Goal: Information Seeking & Learning: Learn about a topic

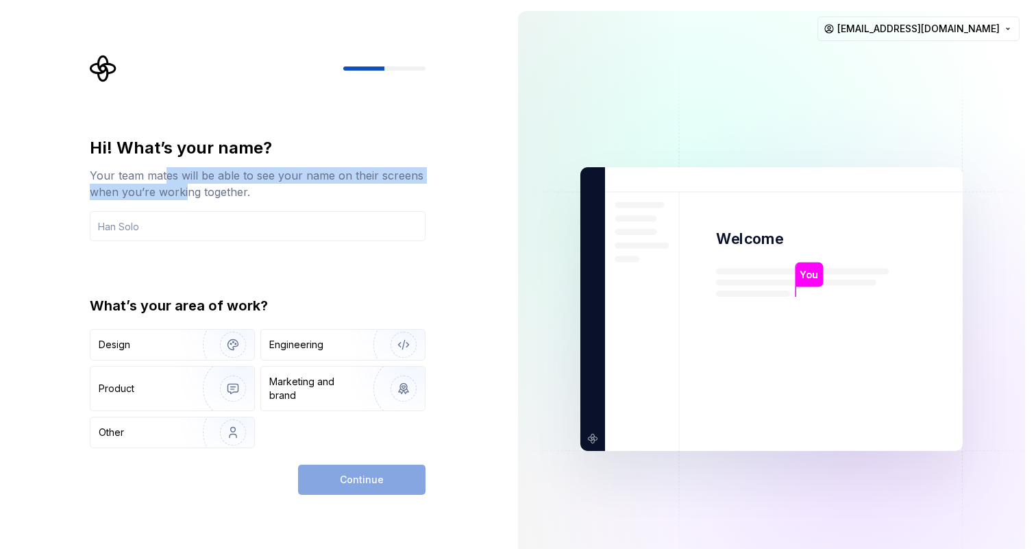
drag, startPoint x: 164, startPoint y: 176, endPoint x: 184, endPoint y: 190, distance: 24.7
click at [184, 190] on div "Your team mates will be able to see your name on their screens when you’re work…" at bounding box center [258, 183] width 336 height 33
drag, startPoint x: 225, startPoint y: 196, endPoint x: 209, endPoint y: 171, distance: 30.2
click at [209, 171] on div "Your team mates will be able to see your name on their screens when you’re work…" at bounding box center [258, 183] width 336 height 33
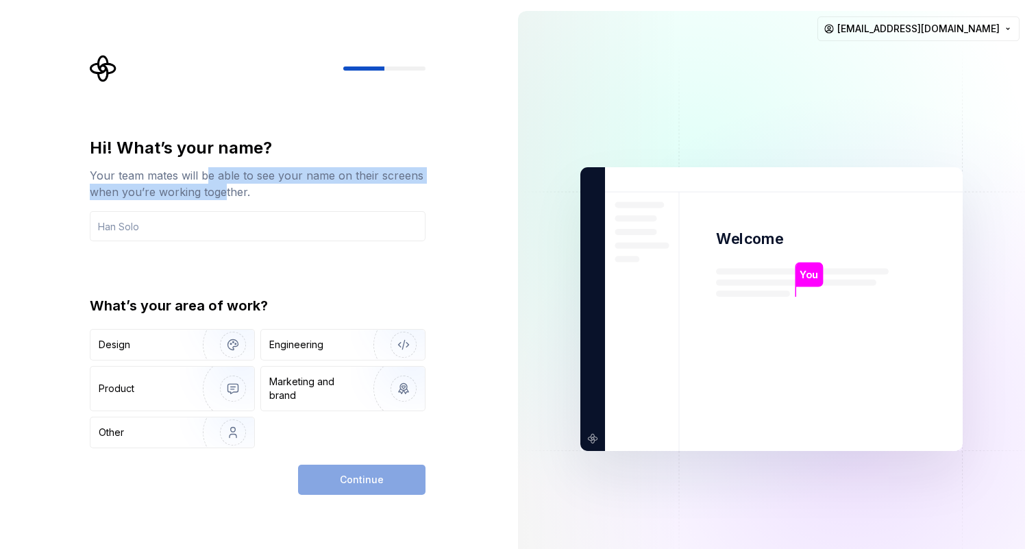
click at [209, 171] on div "Your team mates will be able to see your name on their screens when you’re work…" at bounding box center [258, 183] width 336 height 33
drag, startPoint x: 106, startPoint y: 184, endPoint x: 187, endPoint y: 197, distance: 81.9
click at [186, 195] on div "Your team mates will be able to see your name on their screens when you’re work…" at bounding box center [258, 183] width 336 height 33
click at [187, 197] on div "Your team mates will be able to see your name on their screens when you’re work…" at bounding box center [258, 183] width 336 height 33
drag, startPoint x: 187, startPoint y: 197, endPoint x: 170, endPoint y: 158, distance: 43.3
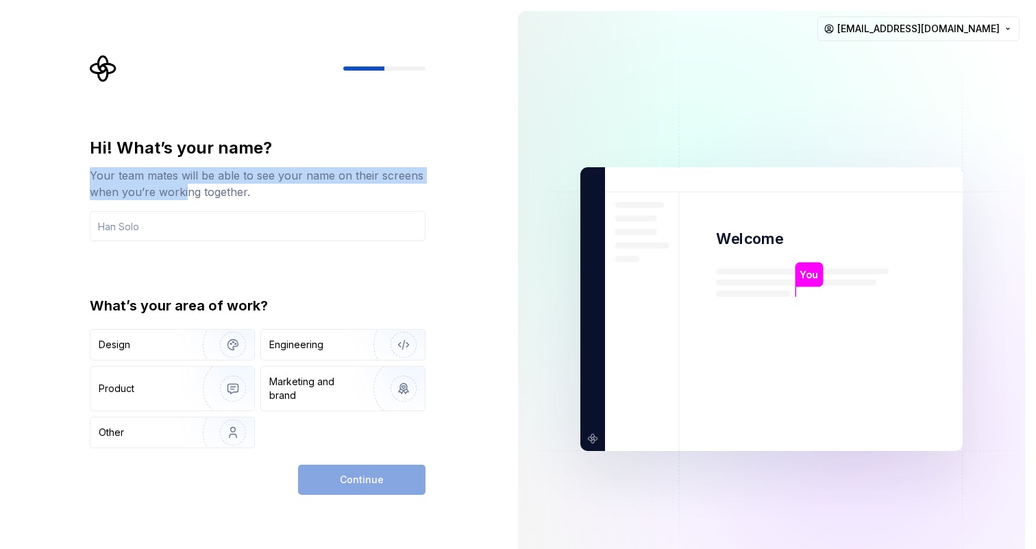
click at [170, 158] on div "Hi! What’s your name? Your team mates will be able to see your name on their sc…" at bounding box center [258, 168] width 336 height 63
click at [170, 158] on div "Hi! What’s your name?" at bounding box center [258, 148] width 336 height 22
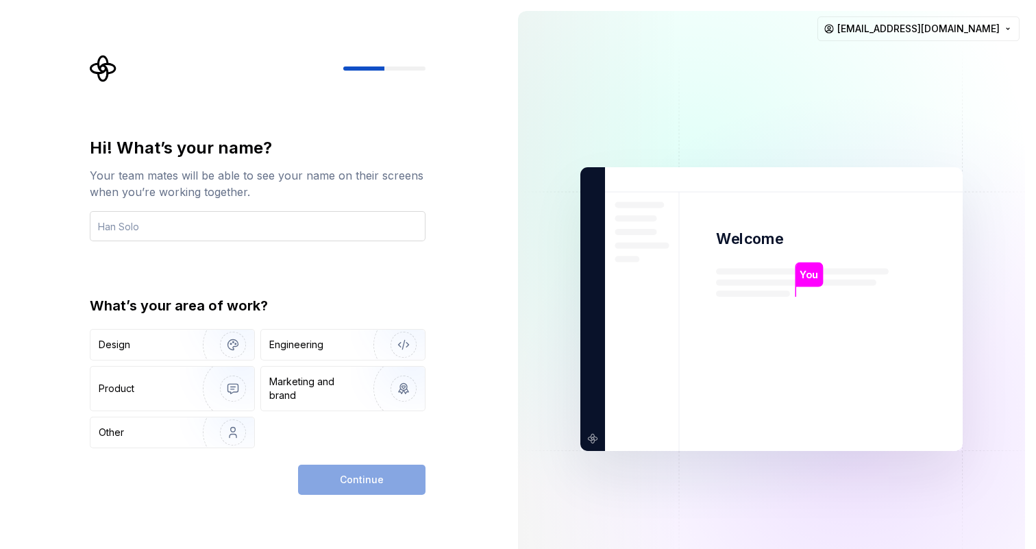
click at [158, 224] on input "text" at bounding box center [258, 226] width 336 height 30
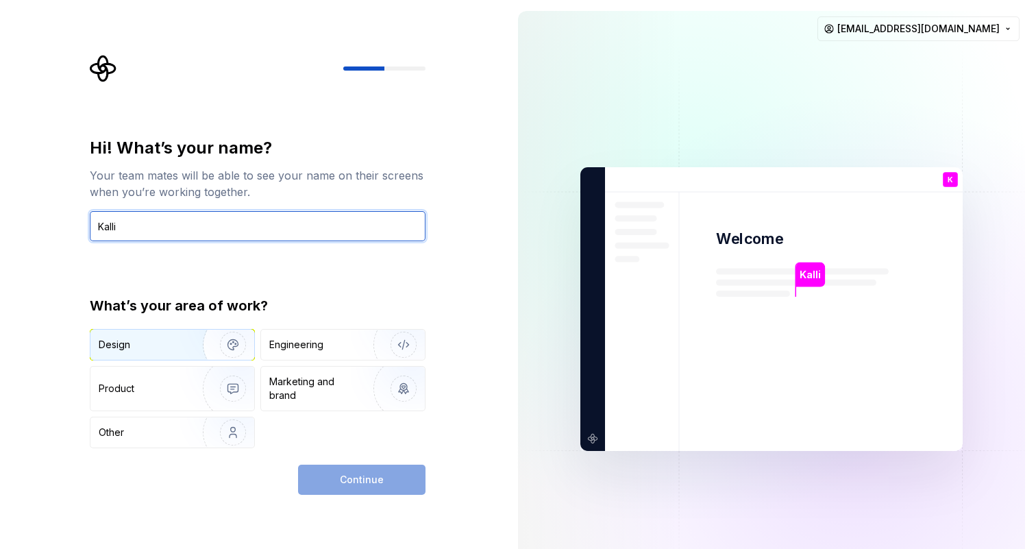
type input "Kalli"
click at [204, 334] on img "button" at bounding box center [224, 345] width 88 height 92
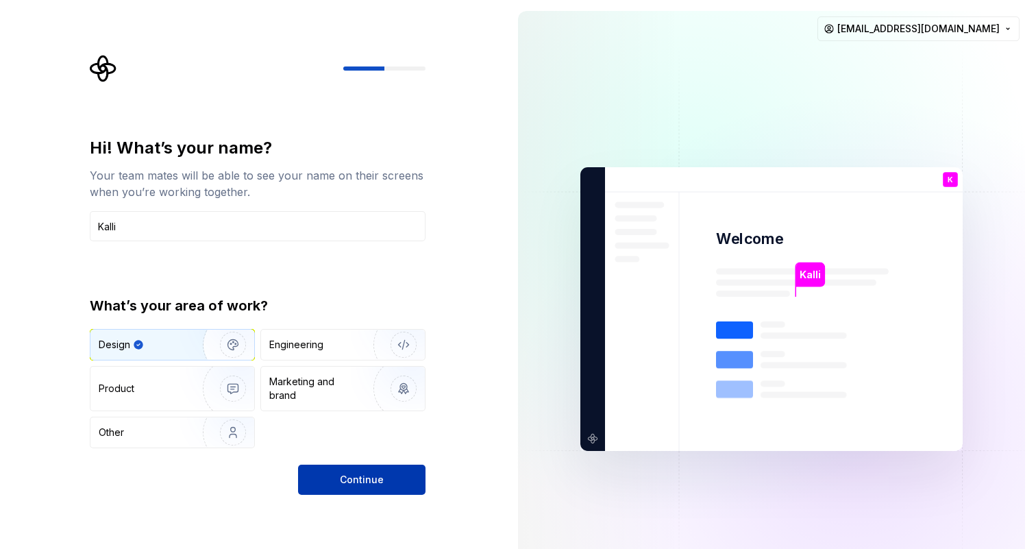
click at [356, 482] on span "Continue" at bounding box center [362, 480] width 44 height 14
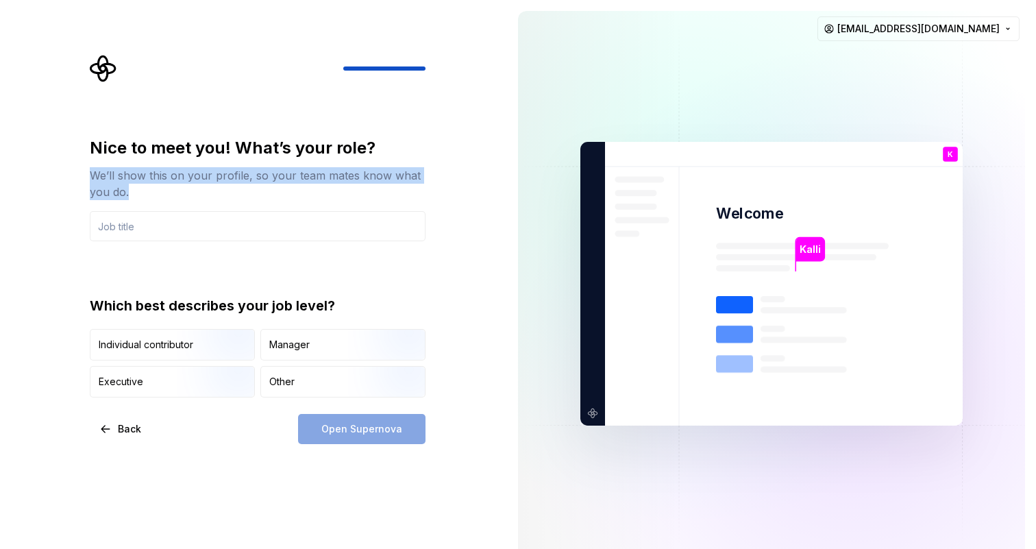
drag, startPoint x: 91, startPoint y: 177, endPoint x: 141, endPoint y: 195, distance: 53.1
click at [141, 195] on div "We’ll show this on your profile, so your team mates know what you do." at bounding box center [258, 183] width 336 height 33
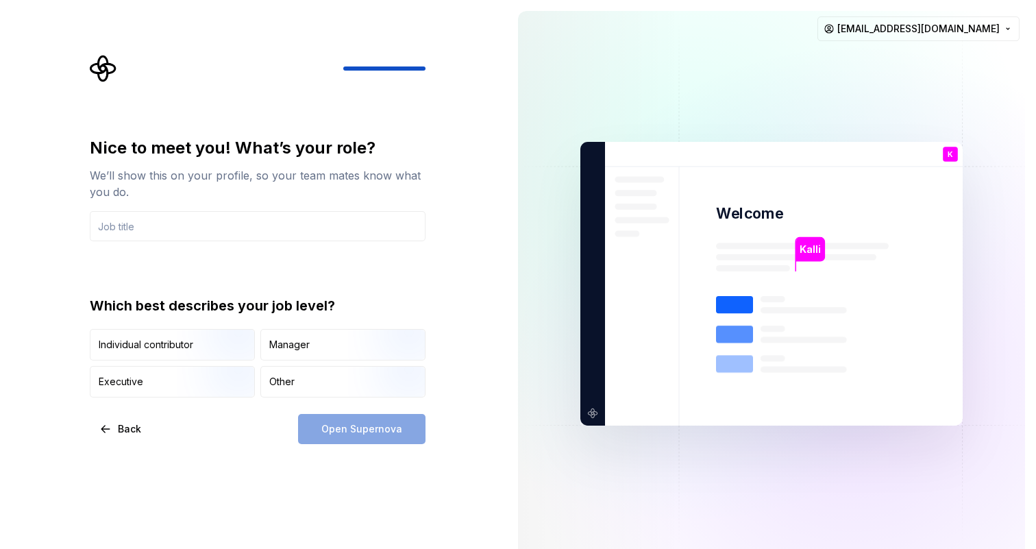
drag, startPoint x: 175, startPoint y: 201, endPoint x: 167, endPoint y: 162, distance: 39.1
click at [167, 162] on div "Nice to meet you! What’s your role? We’ll show this on your profile, so your te…" at bounding box center [258, 189] width 336 height 104
click at [167, 162] on div "Nice to meet you! What’s your role? We’ll show this on your profile, so your te…" at bounding box center [258, 168] width 336 height 63
click at [169, 217] on input "text" at bounding box center [258, 226] width 336 height 30
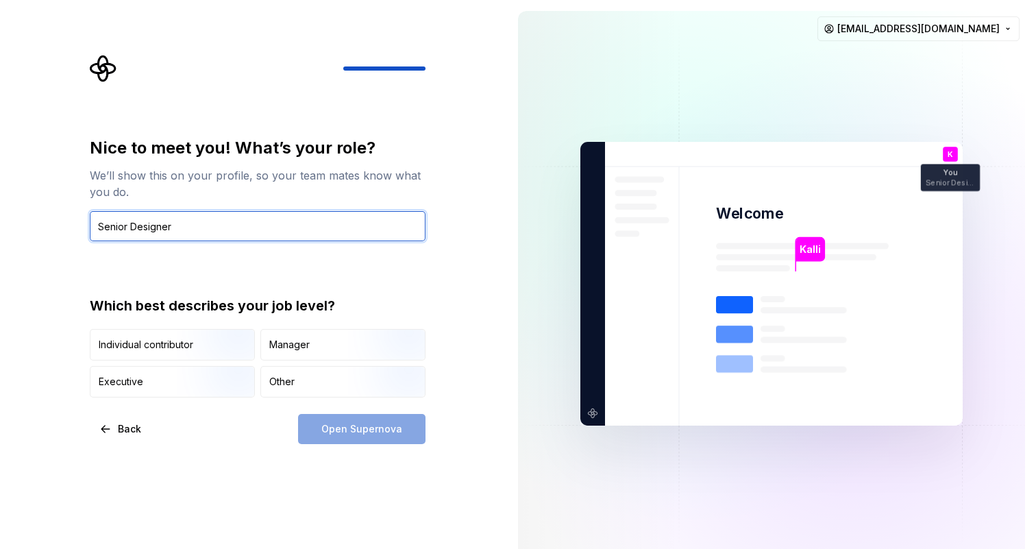
type input "Senior Designer"
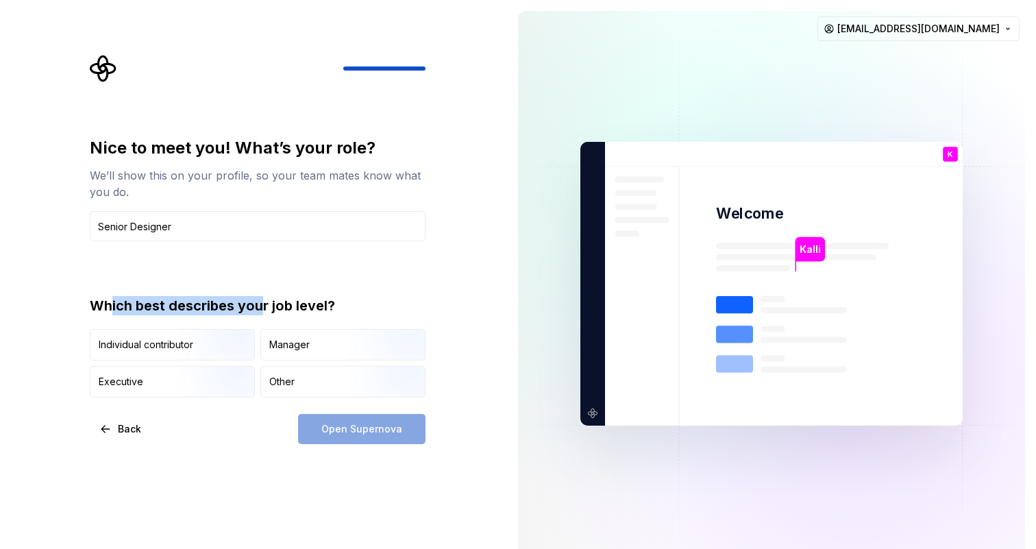
drag, startPoint x: 113, startPoint y: 302, endPoint x: 263, endPoint y: 306, distance: 150.1
click at [263, 306] on div "Which best describes your job level?" at bounding box center [258, 305] width 336 height 19
drag, startPoint x: 350, startPoint y: 314, endPoint x: 255, endPoint y: 296, distance: 97.0
click at [256, 296] on div "Which best describes your job level?" at bounding box center [258, 305] width 336 height 19
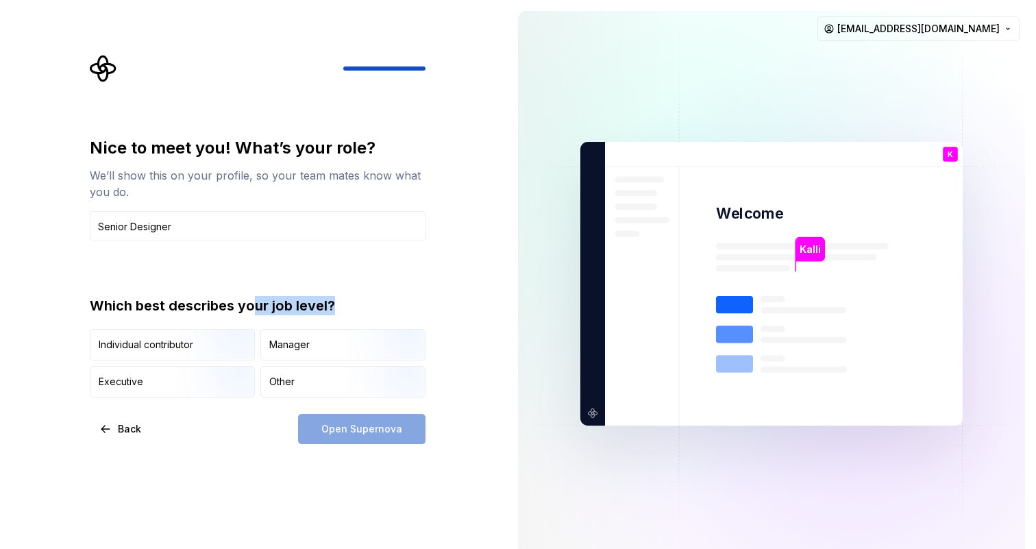
click at [255, 296] on div "Which best describes your job level?" at bounding box center [258, 305] width 336 height 19
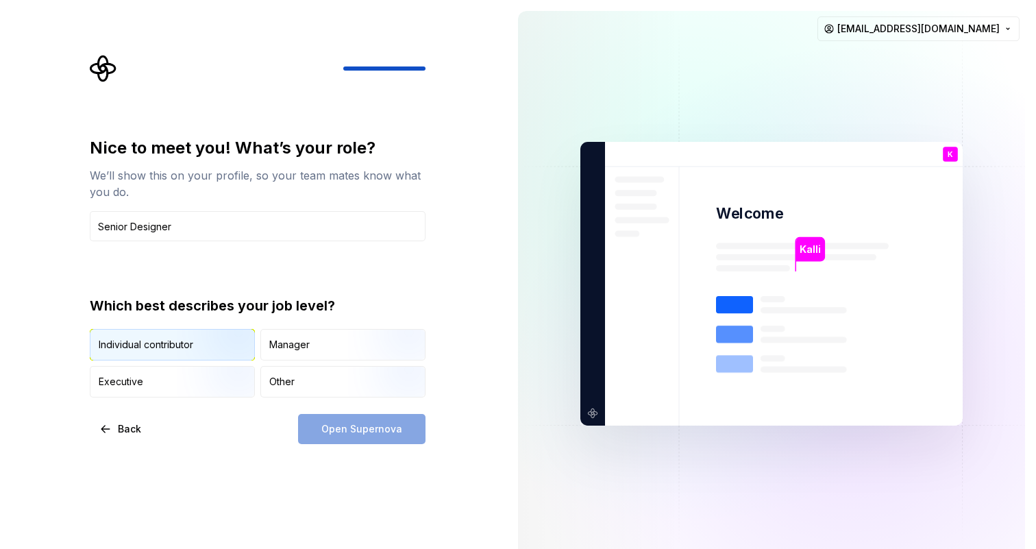
click at [123, 351] on div "Individual contributor" at bounding box center [146, 345] width 95 height 14
click at [325, 429] on span "Open Supernova" at bounding box center [361, 429] width 81 height 14
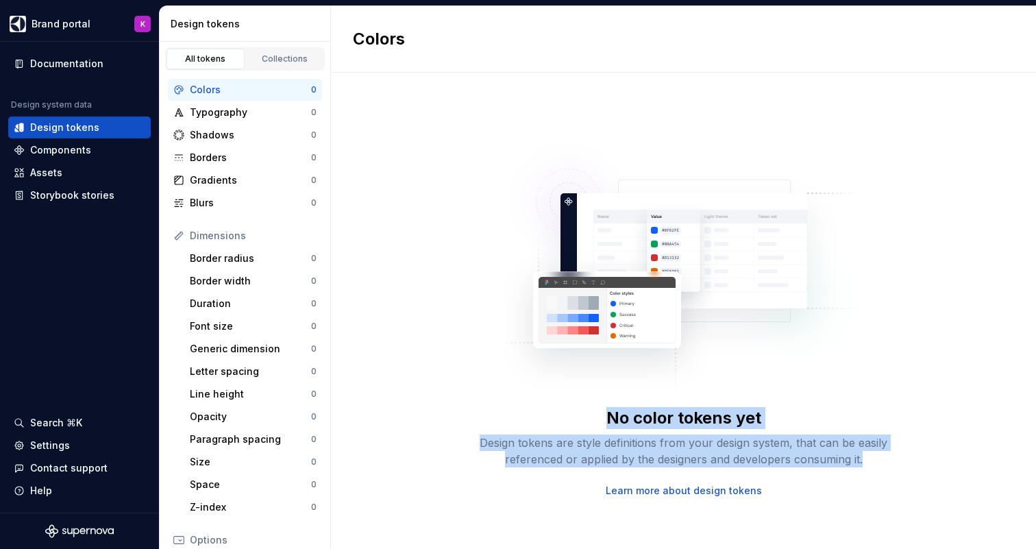
drag, startPoint x: 604, startPoint y: 416, endPoint x: 881, endPoint y: 469, distance: 282.3
click at [880, 469] on div "No color tokens yet Design tokens are style definitions from your design system…" at bounding box center [683, 452] width 438 height 90
click at [881, 469] on div "No color tokens yet Design tokens are style definitions from your design system…" at bounding box center [683, 452] width 438 height 90
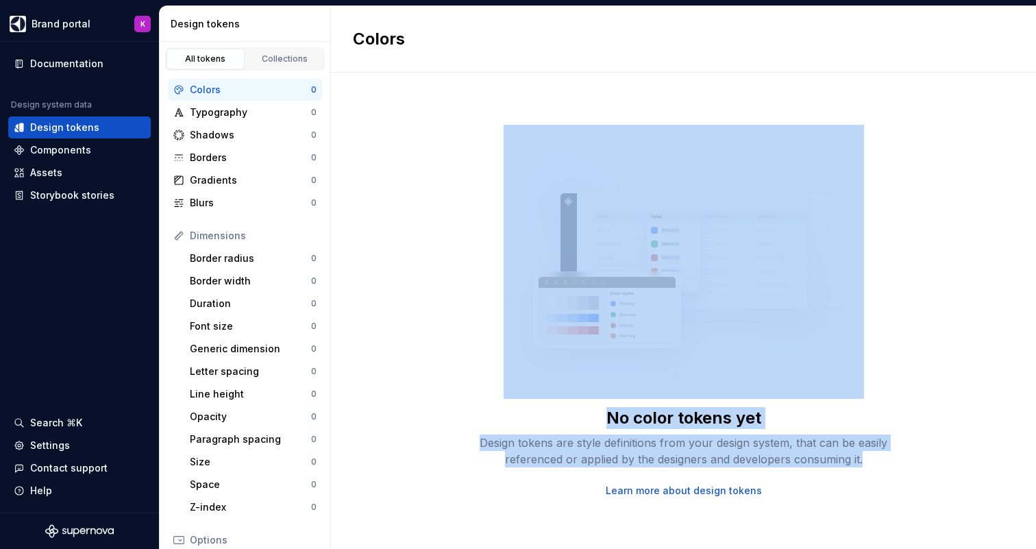
drag, startPoint x: 897, startPoint y: 469, endPoint x: 849, endPoint y: 380, distance: 101.1
click at [849, 379] on div "No color tokens yet Design tokens are style definitions from your design system…" at bounding box center [683, 311] width 438 height 373
click at [849, 380] on img at bounding box center [683, 262] width 360 height 274
click at [849, 382] on img at bounding box center [683, 262] width 360 height 274
click at [612, 423] on div "No color tokens yet" at bounding box center [683, 418] width 155 height 22
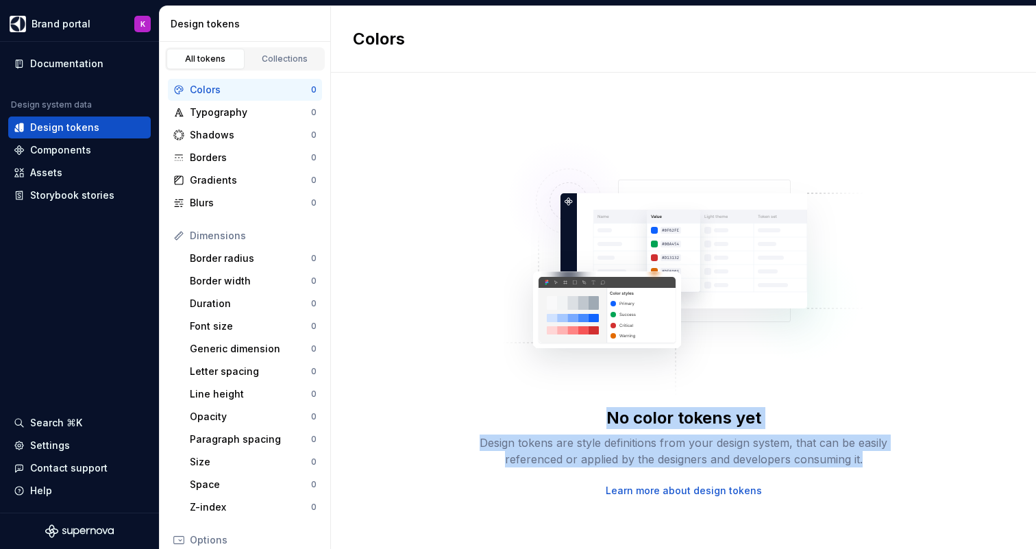
drag, startPoint x: 601, startPoint y: 413, endPoint x: 868, endPoint y: 457, distance: 270.1
click at [868, 458] on div "No color tokens yet Design tokens are style definitions from your design system…" at bounding box center [683, 437] width 438 height 60
click at [868, 457] on div "Design tokens are style definitions from your design system, that can be easily…" at bounding box center [683, 450] width 438 height 33
drag, startPoint x: 868, startPoint y: 457, endPoint x: 595, endPoint y: 410, distance: 277.3
click at [595, 410] on div "No color tokens yet Design tokens are style definitions from your design system…" at bounding box center [683, 437] width 438 height 60
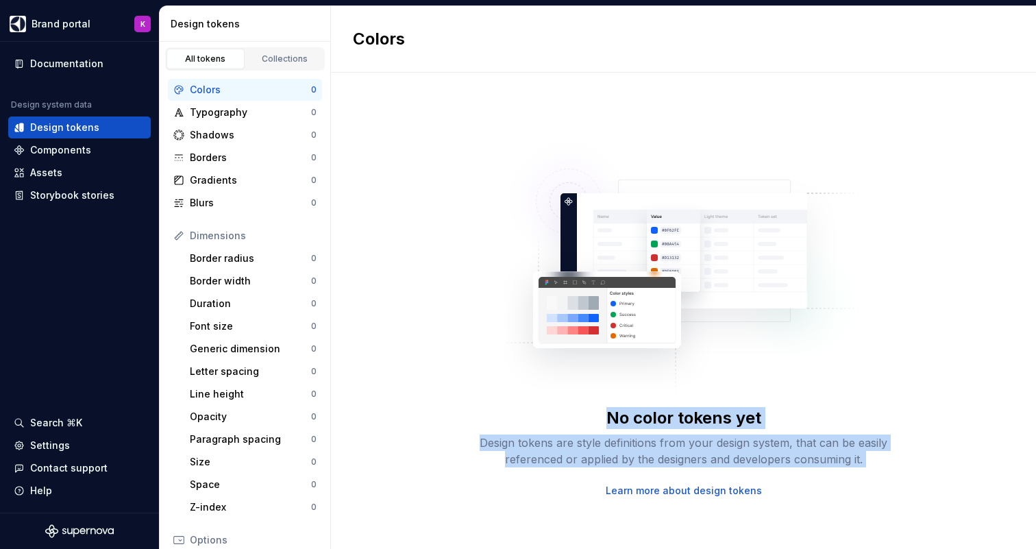
click at [595, 410] on div "No color tokens yet Design tokens are style definitions from your design system…" at bounding box center [683, 437] width 438 height 60
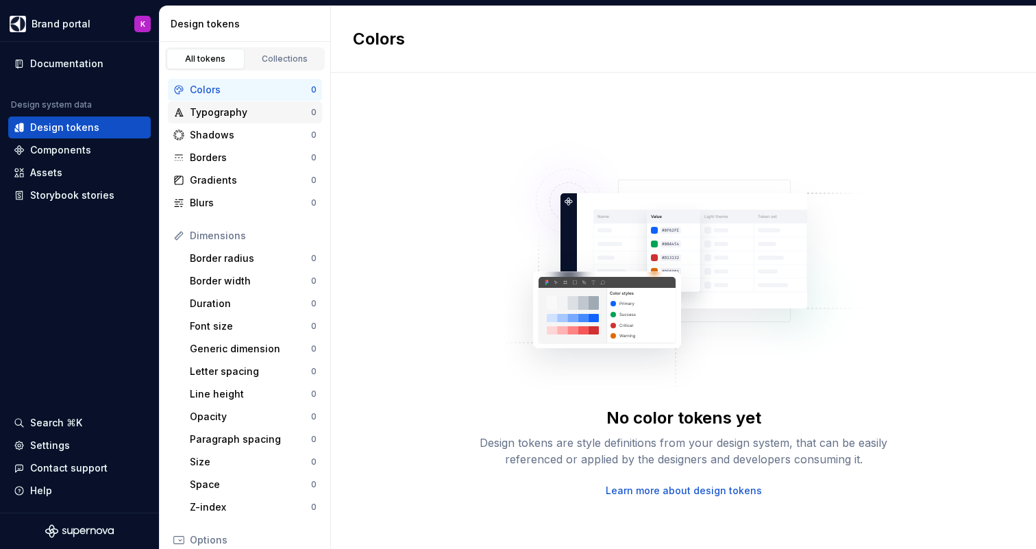
click at [232, 116] on div "Typography" at bounding box center [250, 112] width 121 height 14
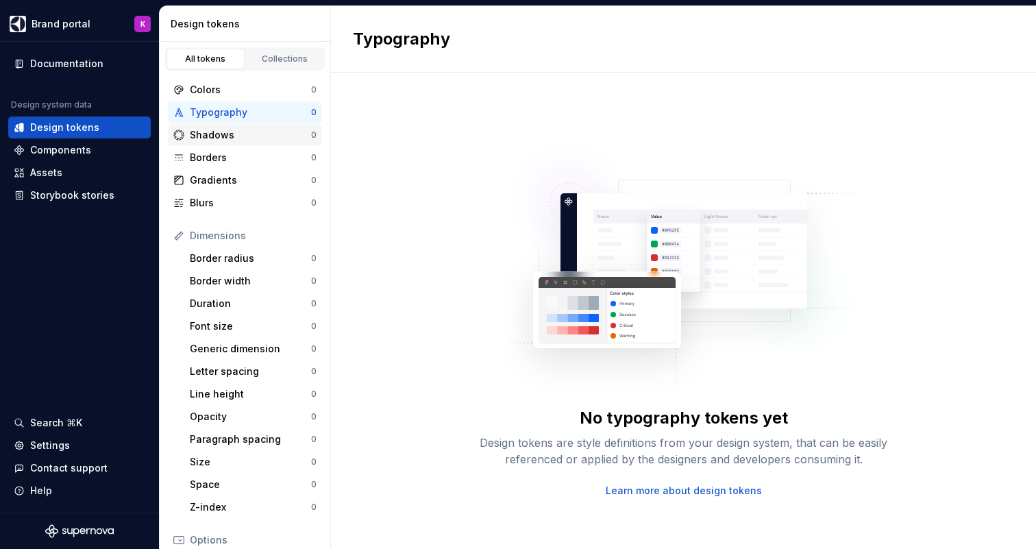
click at [226, 138] on div "Shadows" at bounding box center [250, 135] width 121 height 14
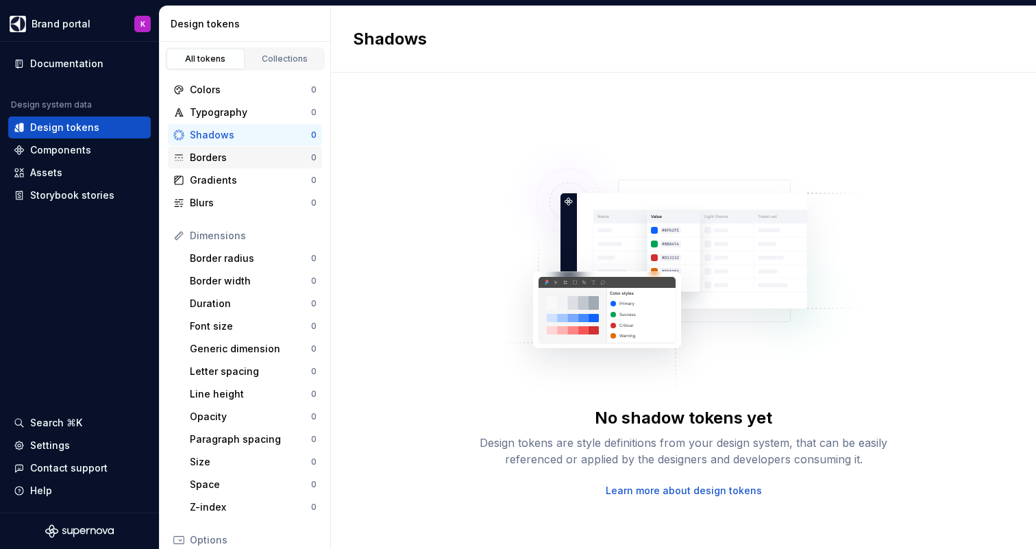
click at [221, 157] on div "Borders" at bounding box center [250, 158] width 121 height 14
click at [218, 175] on div "Gradients" at bounding box center [250, 180] width 121 height 14
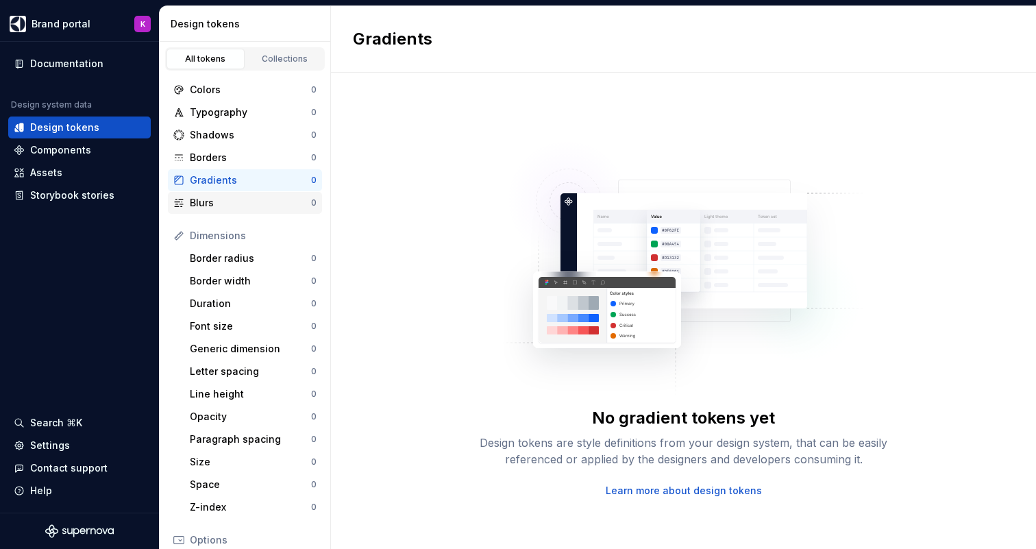
click at [212, 198] on div "Blurs" at bounding box center [250, 203] width 121 height 14
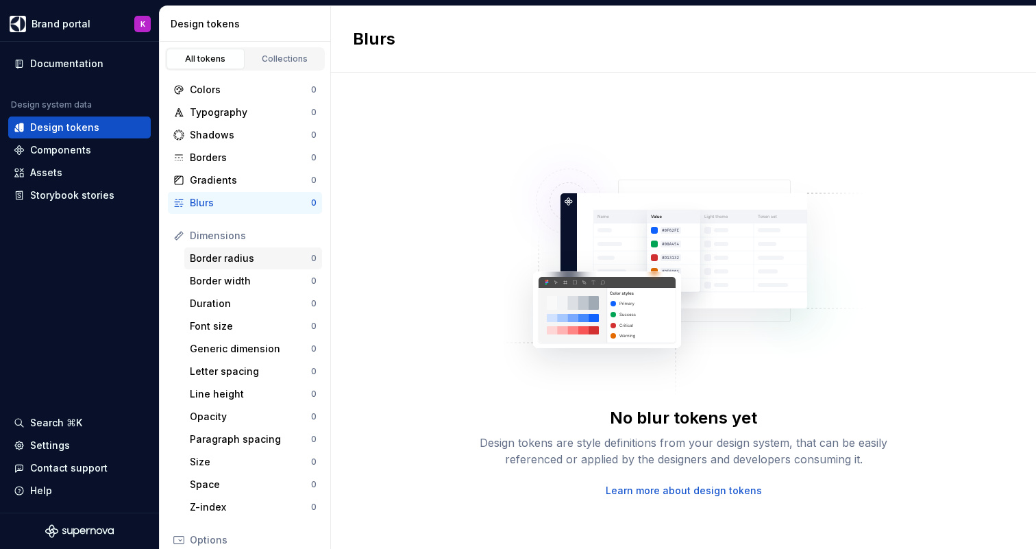
click at [212, 262] on div "Border radius" at bounding box center [250, 258] width 121 height 14
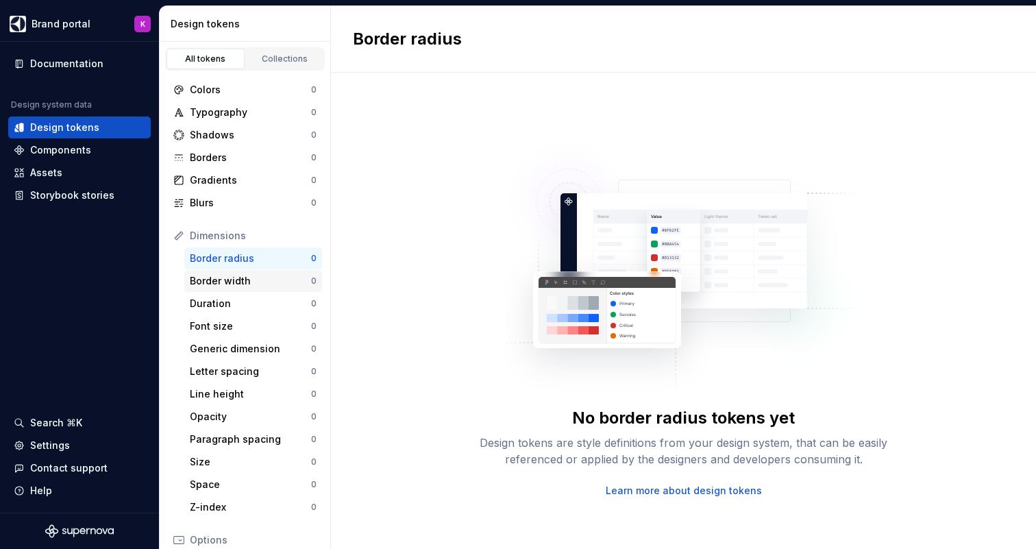
click at [213, 274] on div "Border width" at bounding box center [250, 281] width 121 height 14
click at [213, 299] on div "Duration" at bounding box center [250, 304] width 121 height 14
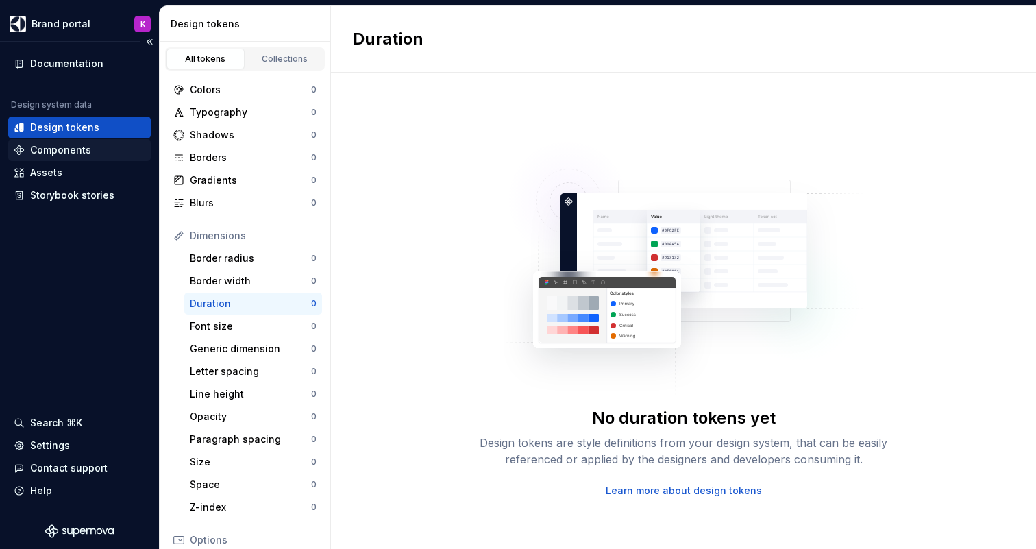
click at [71, 147] on div "Components" at bounding box center [60, 150] width 61 height 14
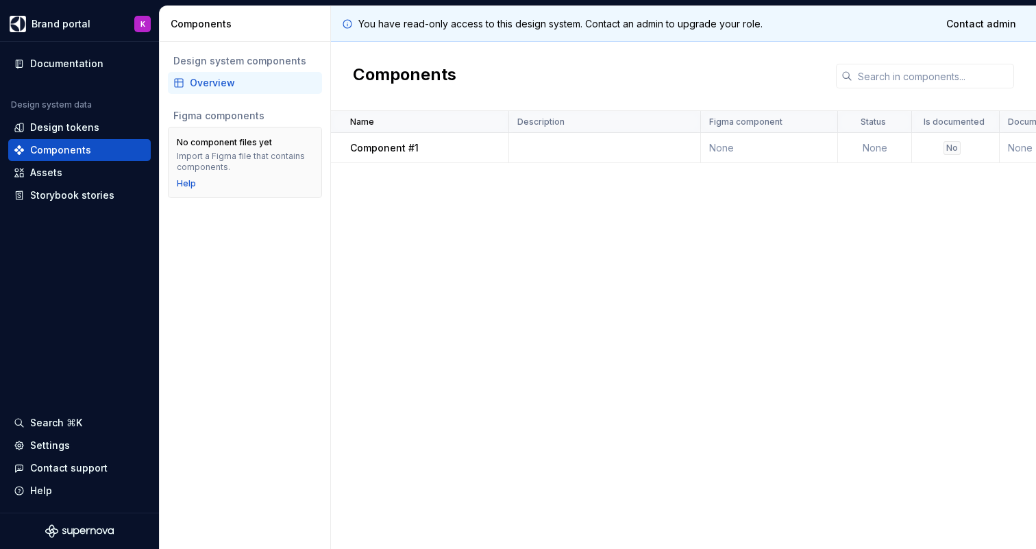
click at [377, 145] on p "Component #1" at bounding box center [384, 148] width 69 height 14
click at [97, 170] on div "Assets" at bounding box center [80, 173] width 132 height 14
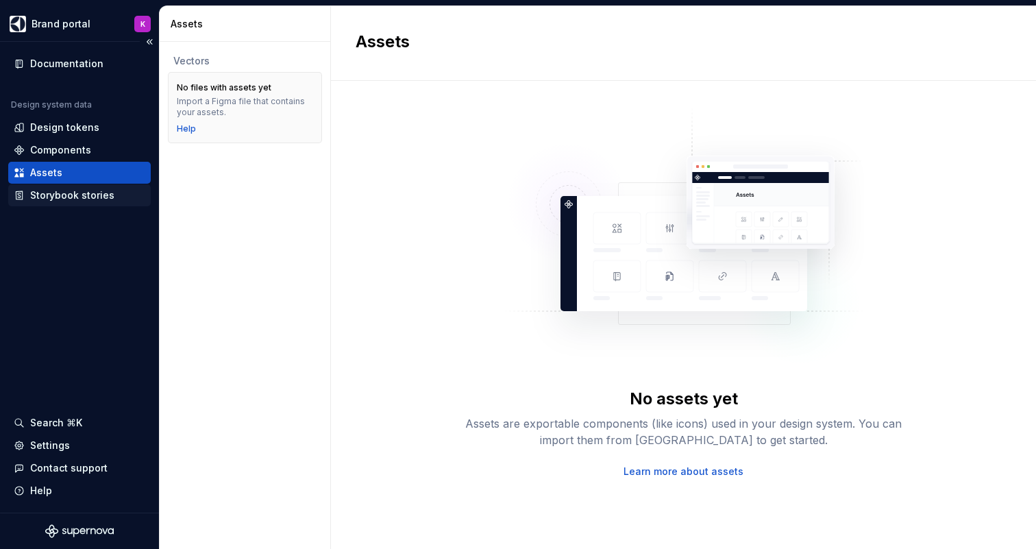
click at [53, 192] on div "Storybook stories" at bounding box center [72, 195] width 84 height 14
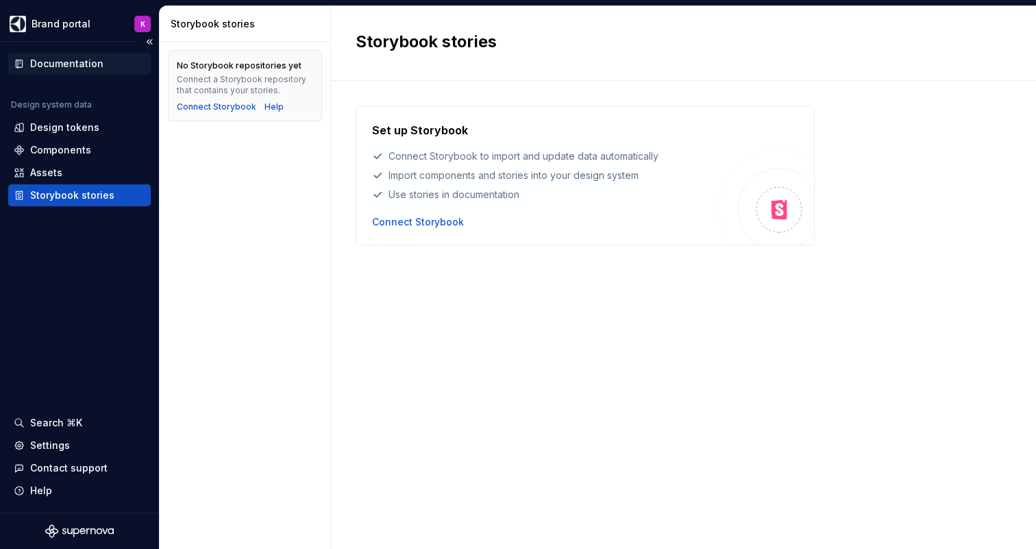
click at [59, 62] on div "Documentation" at bounding box center [66, 64] width 73 height 14
click at [54, 417] on div "Search ⌘K" at bounding box center [56, 423] width 52 height 14
